Goal: Find specific page/section: Find specific page/section

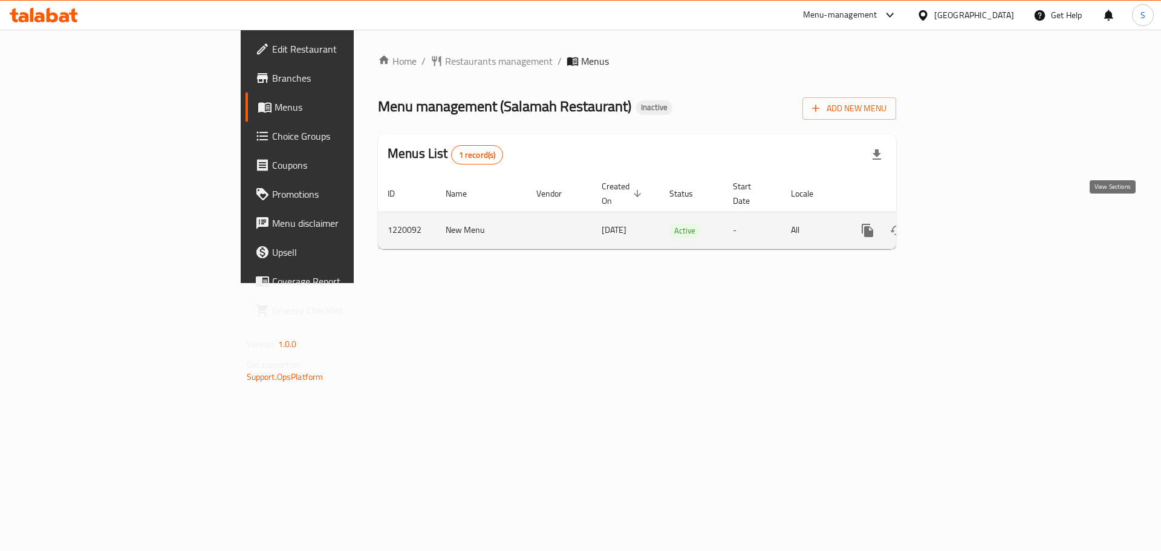
click at [960, 225] on icon "enhanced table" at bounding box center [954, 230] width 11 height 11
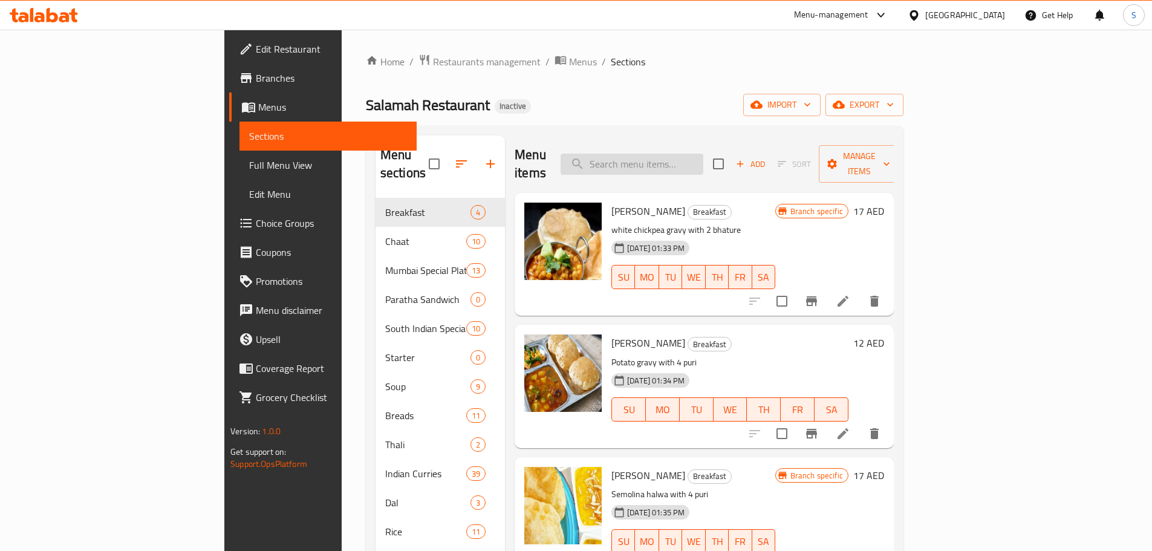
click at [690, 161] on input "search" at bounding box center [631, 164] width 143 height 21
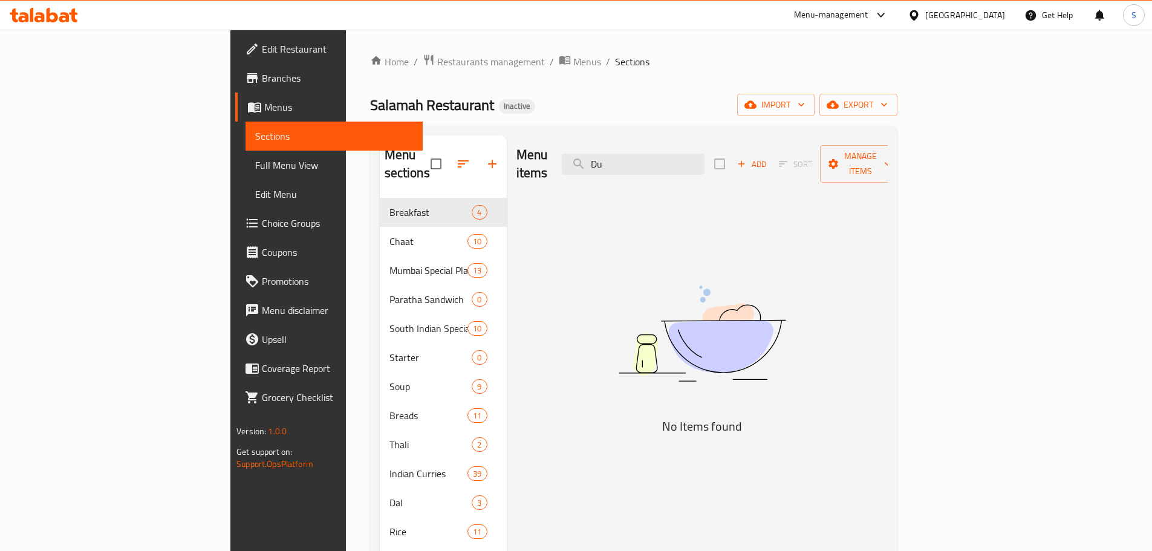
type input "D"
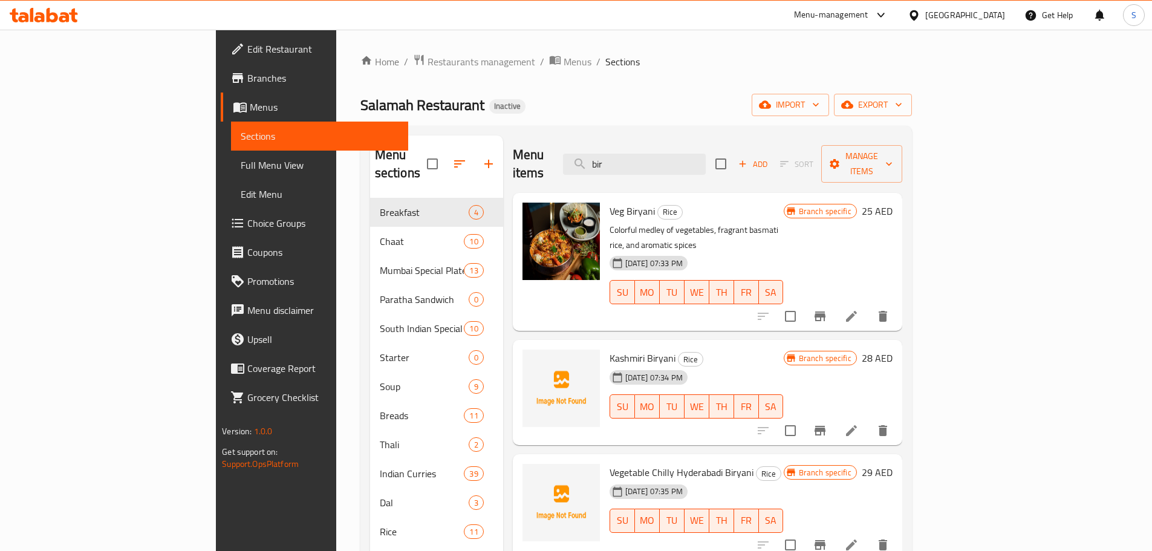
type input "bir"
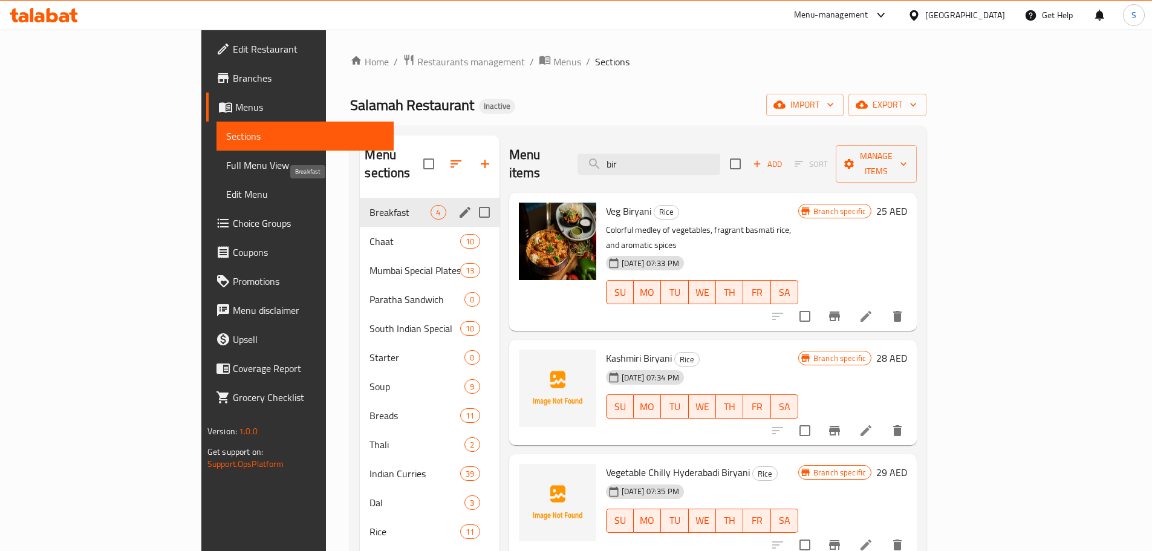
click at [369, 205] on span "Breakfast" at bounding box center [399, 212] width 61 height 15
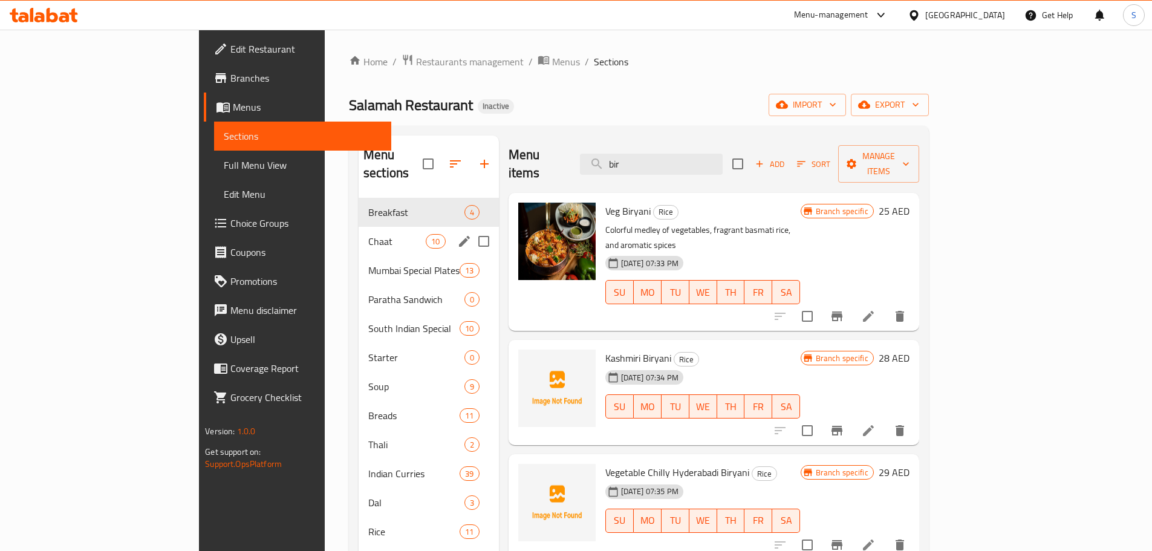
click at [358, 227] on div "Chaat 10" at bounding box center [428, 241] width 140 height 29
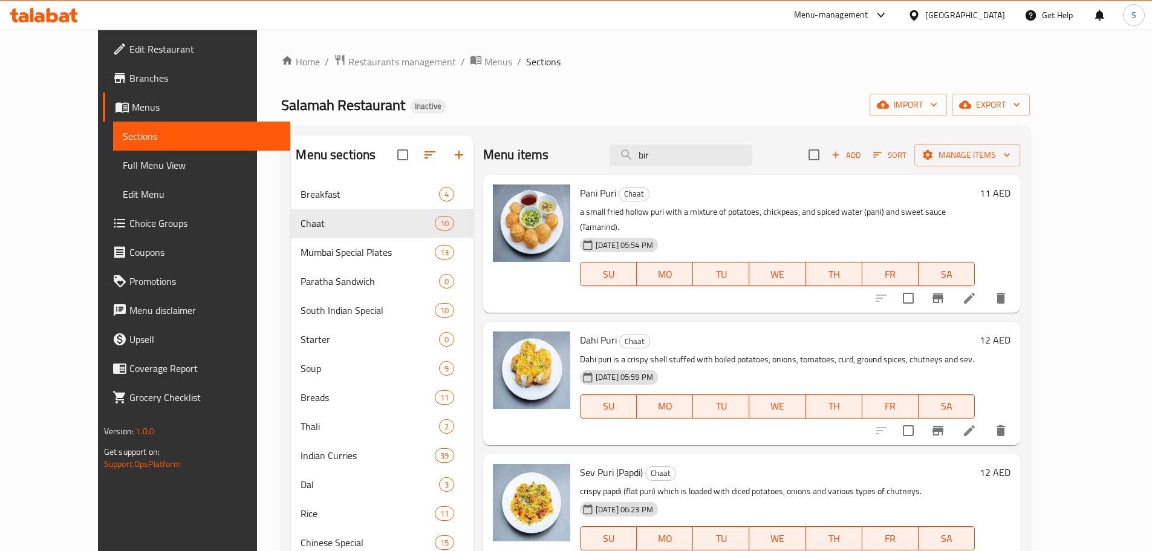
drag, startPoint x: 709, startPoint y: 161, endPoint x: 490, endPoint y: 193, distance: 221.8
click at [491, 193] on div "Menu items bir Add Sort Manage items Pani Puri Chaat a small fried hollow puri …" at bounding box center [746, 410] width 546 height 551
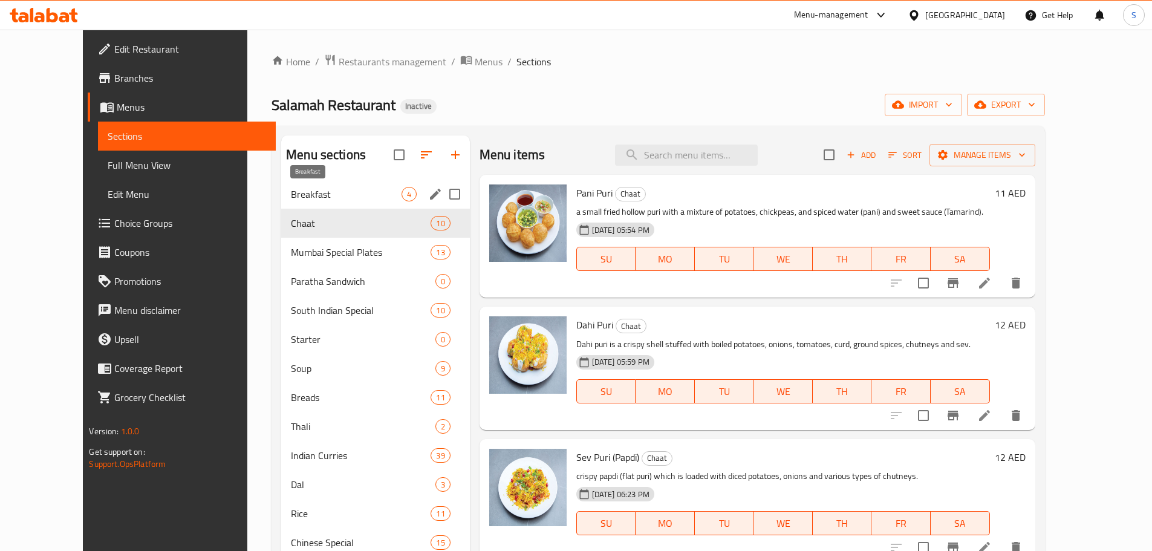
click at [293, 188] on span "Breakfast" at bounding box center [346, 194] width 110 height 15
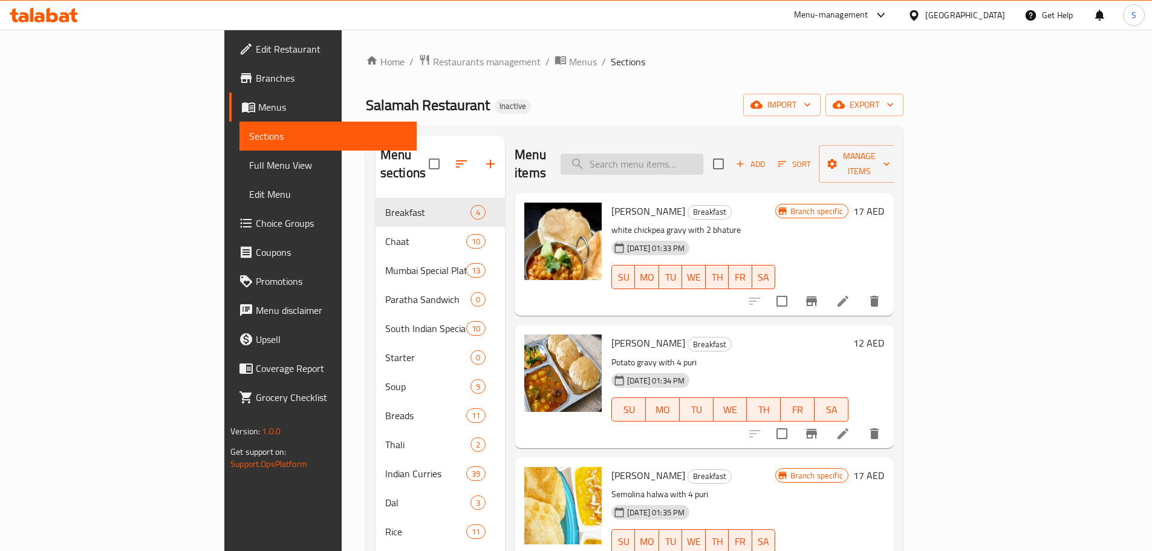
click at [678, 154] on input "search" at bounding box center [631, 164] width 143 height 21
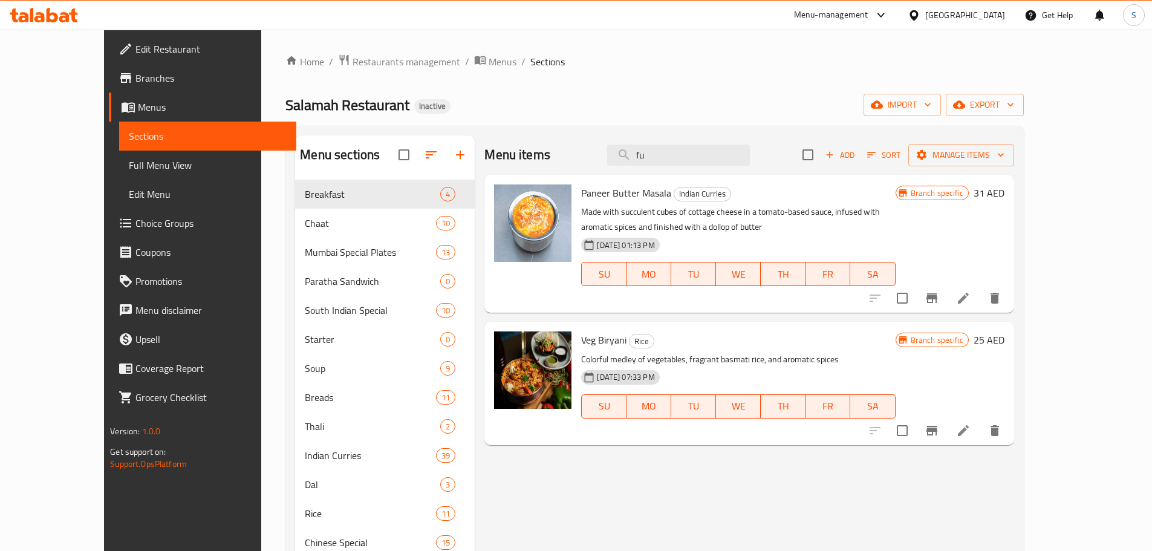
type input "fu"
click at [67, 13] on icon at bounding box center [64, 17] width 10 height 10
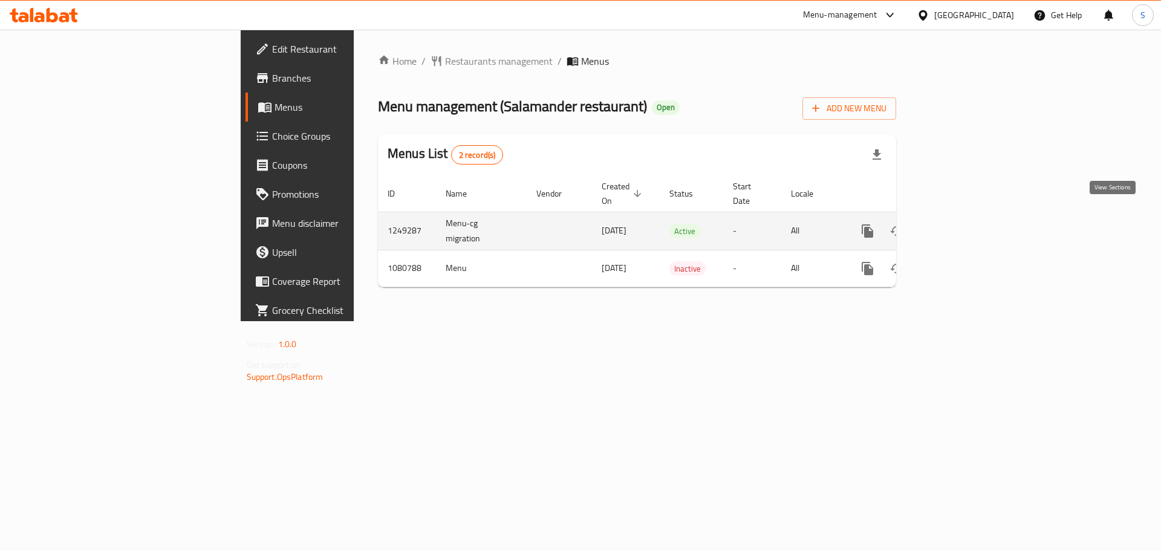
click at [969, 226] on link "enhanced table" at bounding box center [954, 230] width 29 height 29
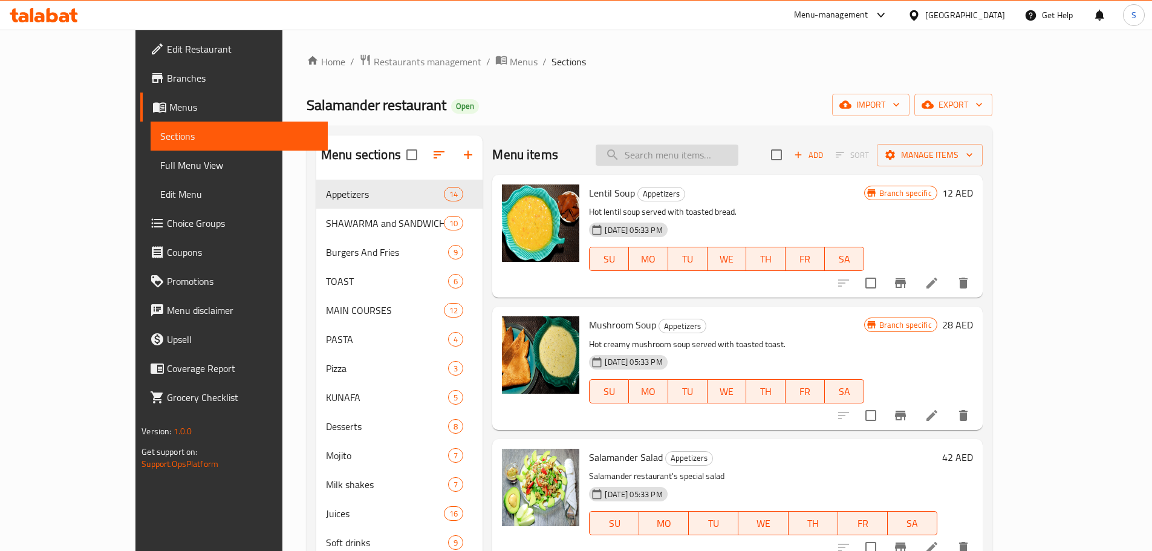
click at [686, 161] on input "search" at bounding box center [666, 154] width 143 height 21
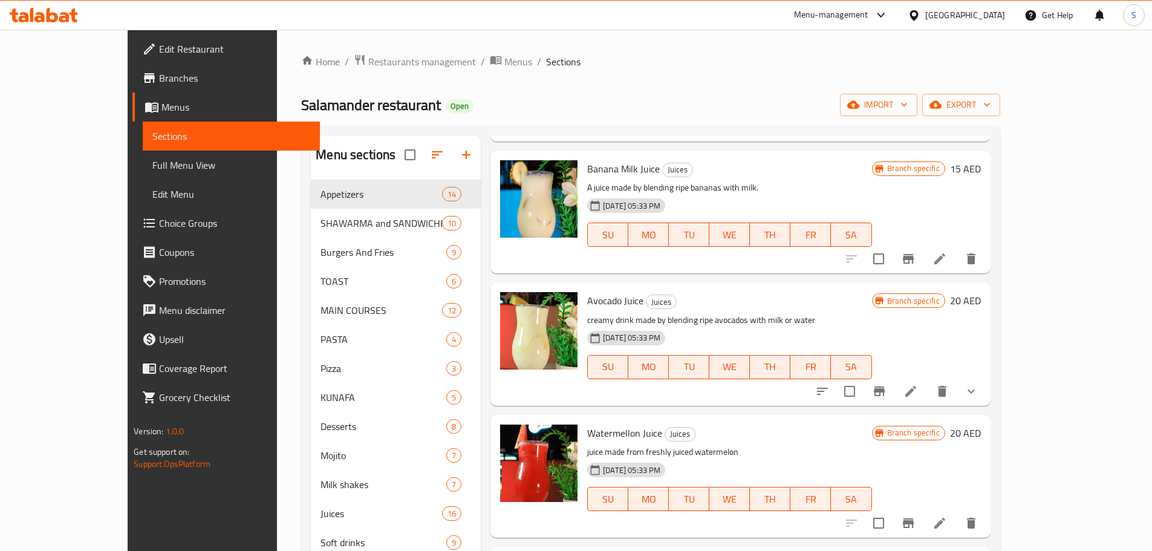
scroll to position [2385, 0]
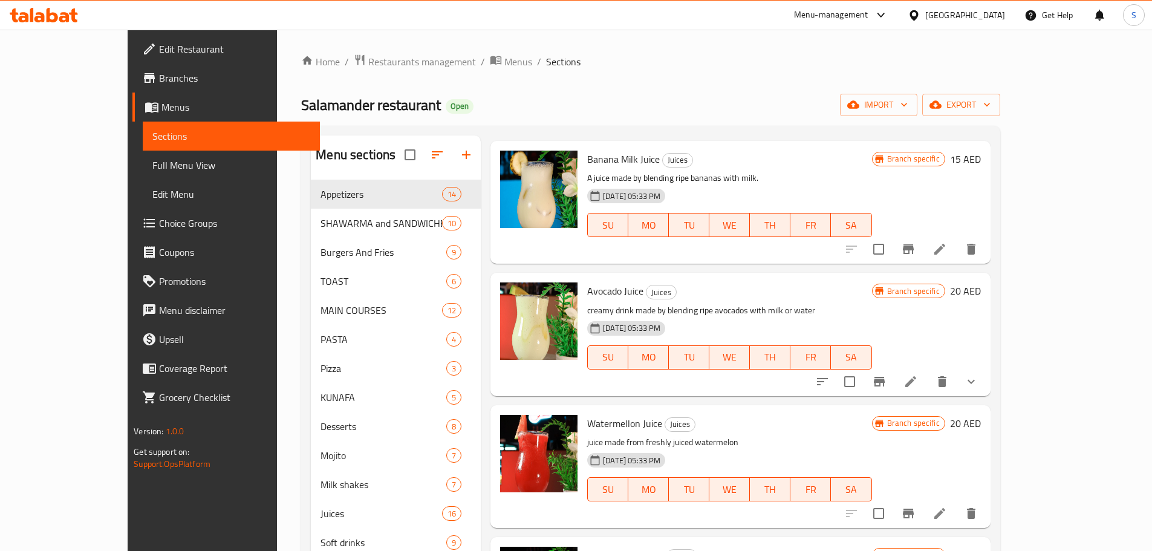
type input "made"
click at [50, 7] on div at bounding box center [44, 15] width 88 height 24
click at [56, 10] on icon at bounding box center [44, 15] width 68 height 15
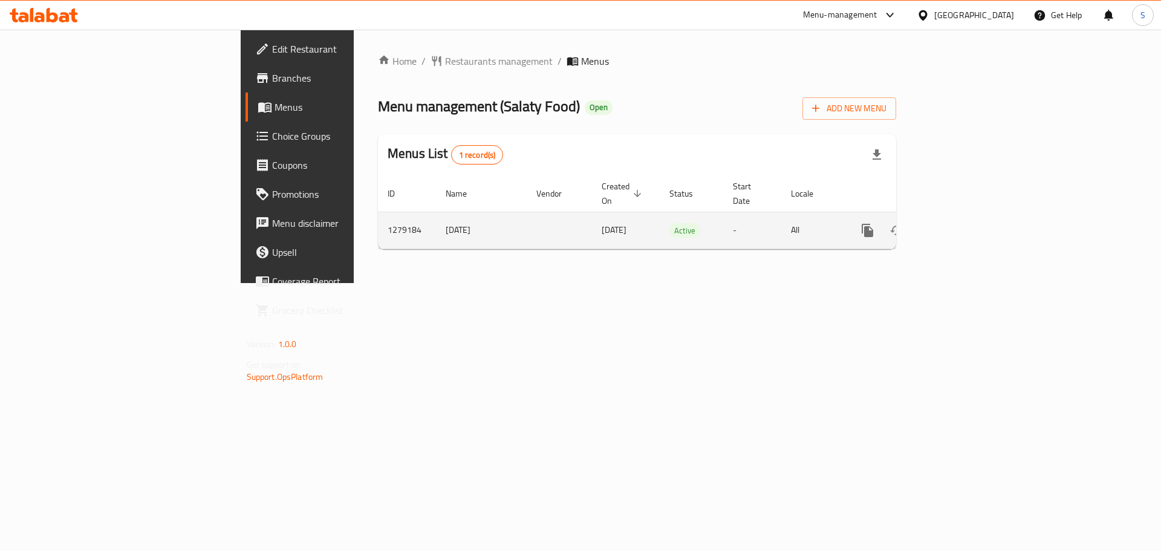
click at [969, 231] on link "enhanced table" at bounding box center [954, 230] width 29 height 29
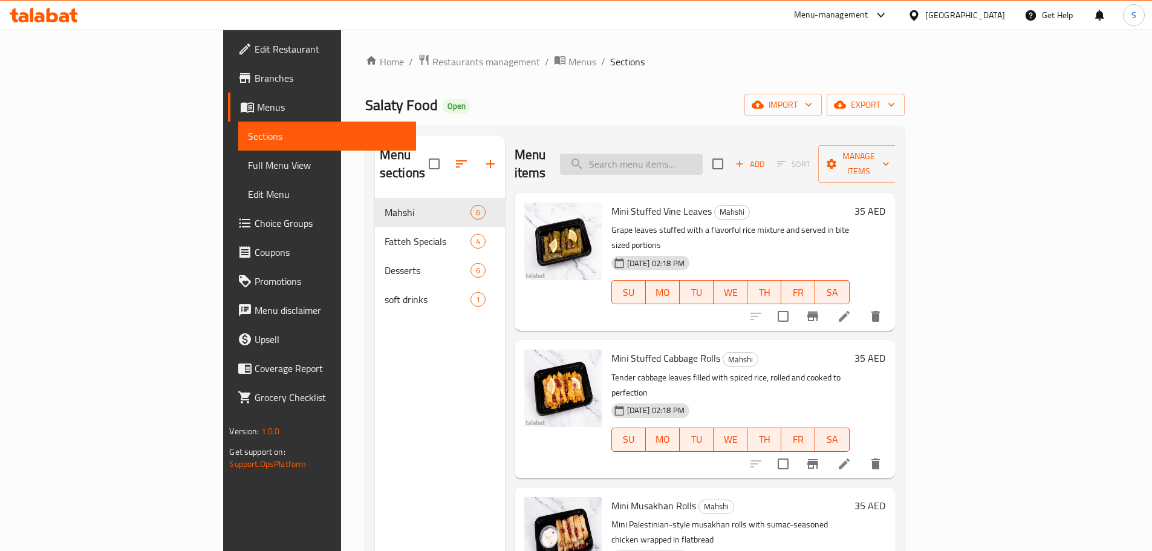
click at [702, 154] on input "search" at bounding box center [631, 164] width 143 height 21
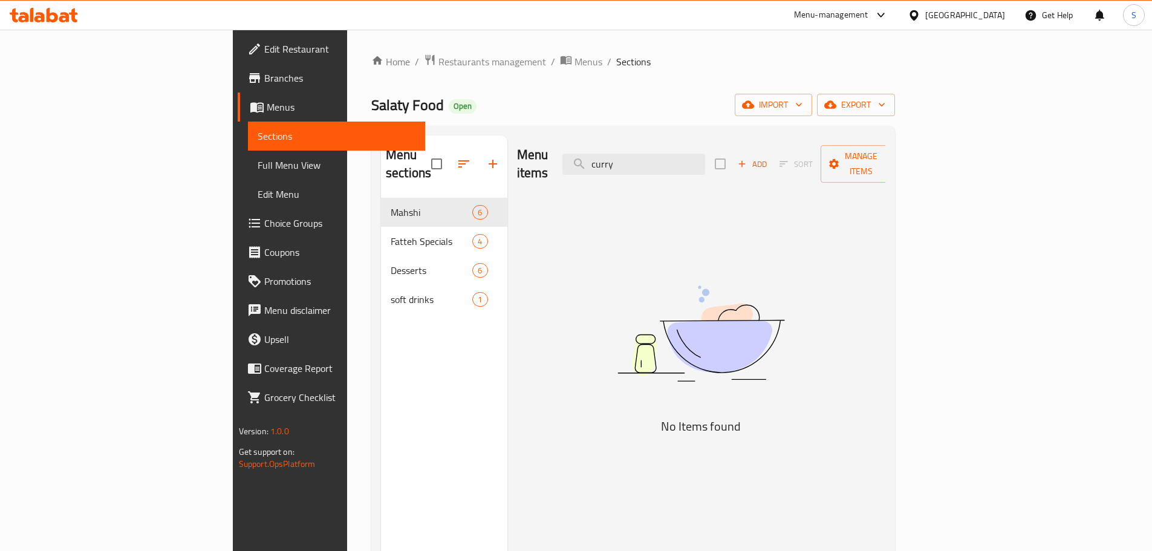
type input "curry"
click at [24, 14] on icon at bounding box center [23, 17] width 10 height 10
